Goal: Task Accomplishment & Management: Use online tool/utility

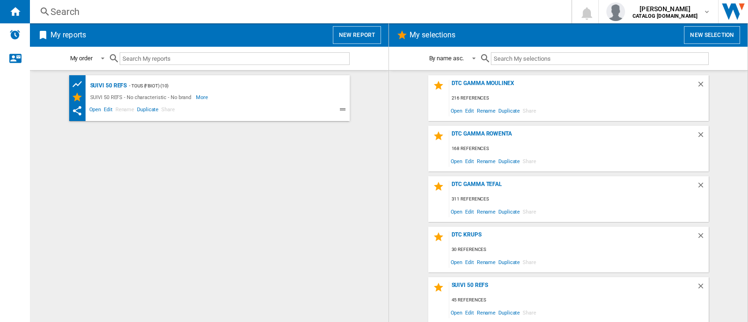
click at [366, 124] on div "SUIVI 50 REFS - TOUS (fbiot) (10) SUIVI 50 REFS - No characteristic - No brand …" at bounding box center [209, 196] width 340 height 242
click at [470, 82] on div "DTC GAMMA MOULINEX" at bounding box center [572, 86] width 247 height 13
click at [493, 81] on div "DTC GAMMA MOULINEX" at bounding box center [572, 86] width 247 height 13
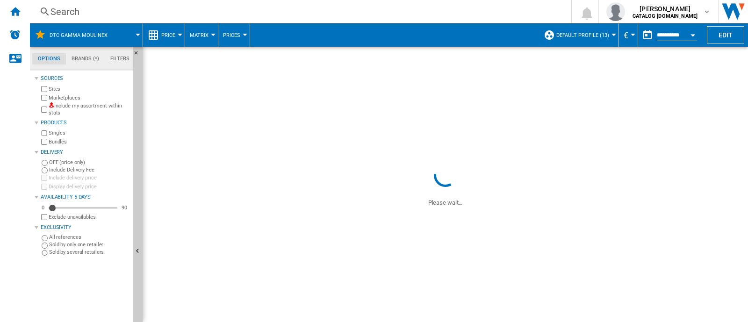
click at [607, 38] on button "Default profile (13)" at bounding box center [584, 34] width 57 height 23
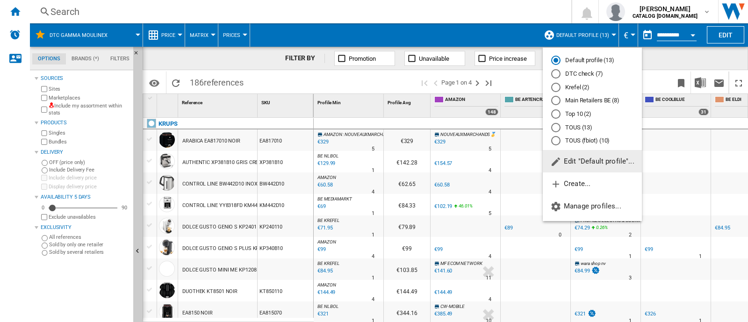
click at [562, 72] on md-radio-button "DTC check (7)" at bounding box center [592, 74] width 82 height 9
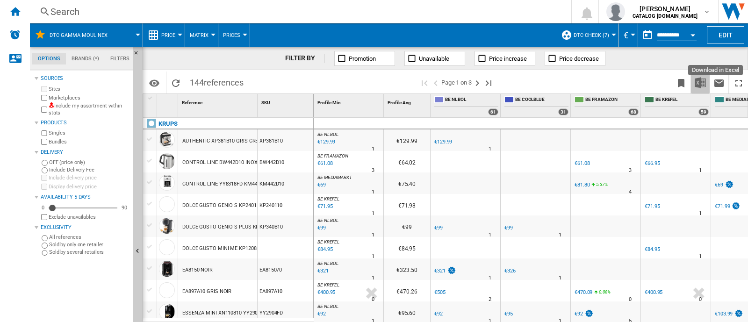
click at [704, 80] on img "Download in Excel" at bounding box center [699, 82] width 11 height 11
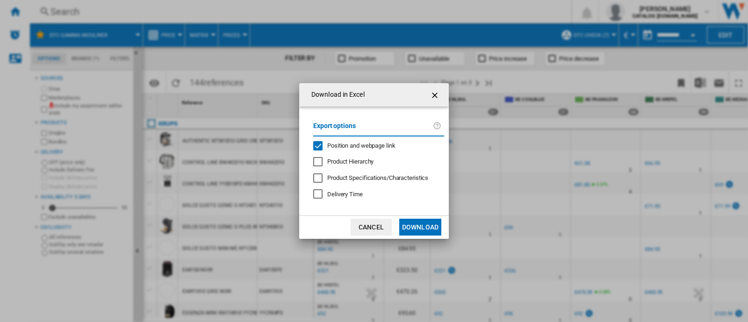
click at [389, 142] on span "Position and webpage link" at bounding box center [361, 145] width 68 height 7
click at [419, 226] on button "Download" at bounding box center [420, 227] width 42 height 17
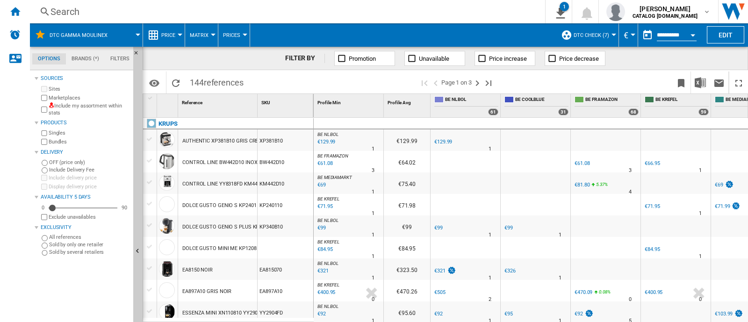
click at [168, 6] on div "Search" at bounding box center [285, 11] width 470 height 13
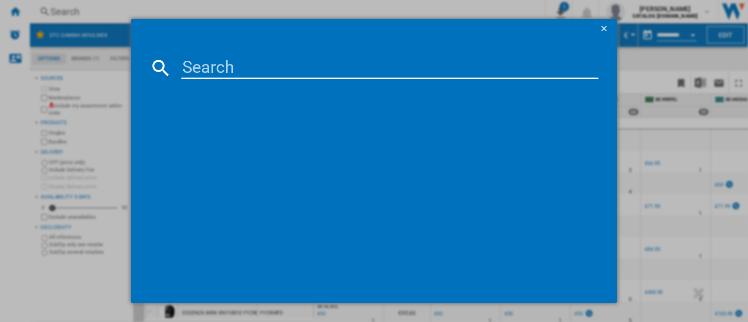
click at [206, 64] on input at bounding box center [389, 68] width 417 height 22
paste input "YY4899"
type input "YY4899"
